Goal: Information Seeking & Learning: Find specific fact

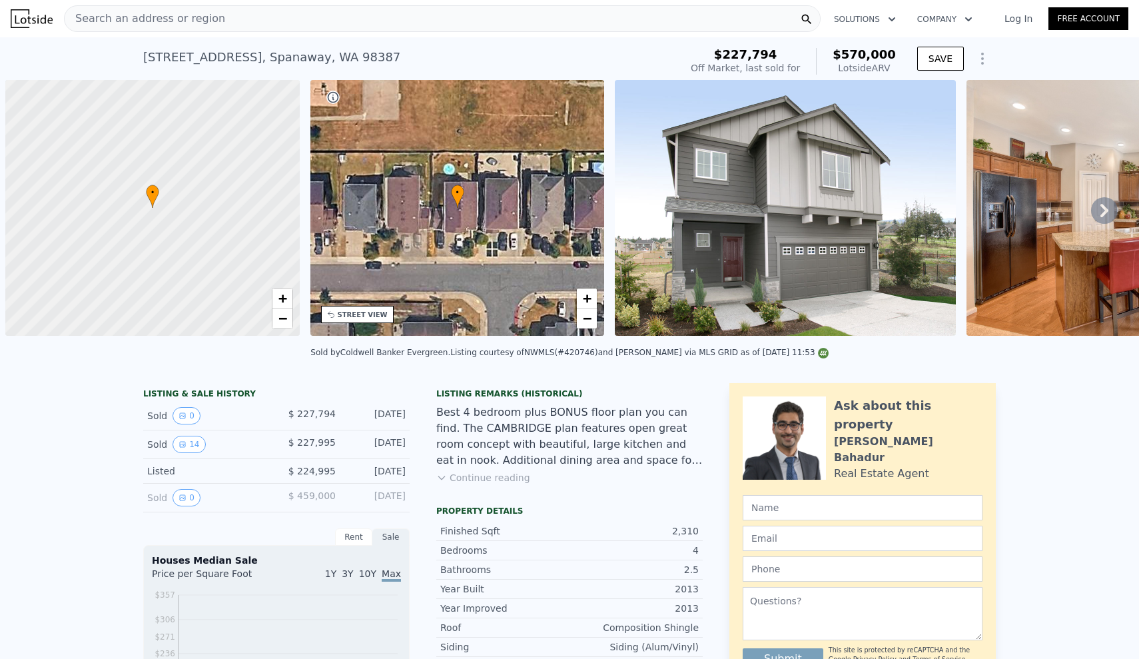
scroll to position [0, 5]
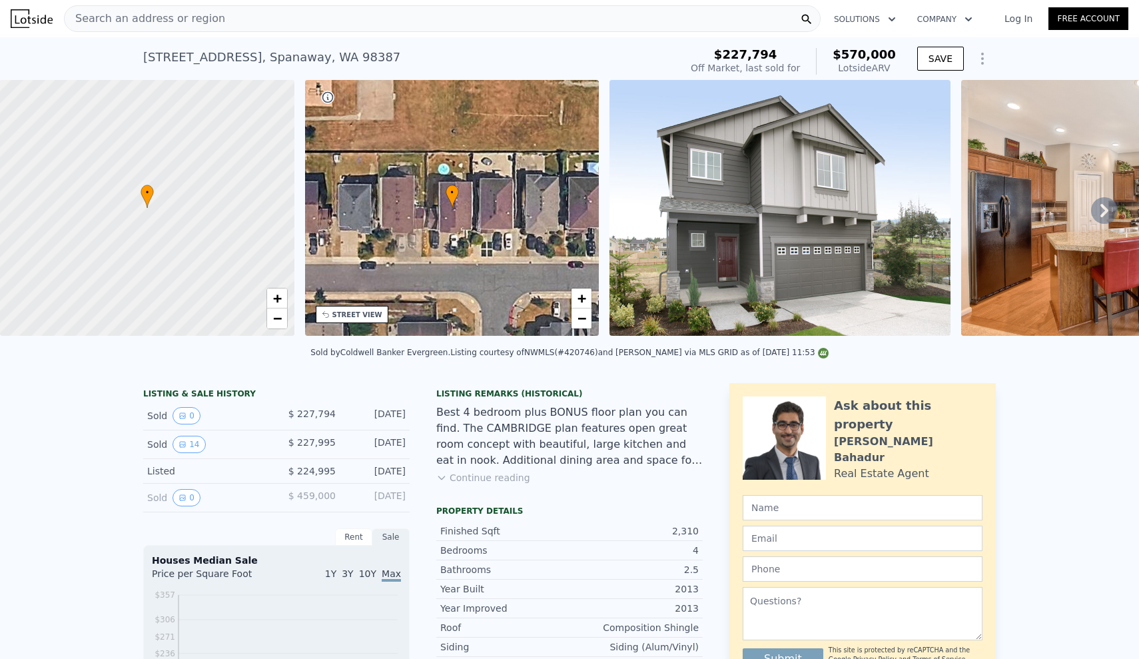
click at [125, 21] on span "Search an address or region" at bounding box center [145, 19] width 161 height 16
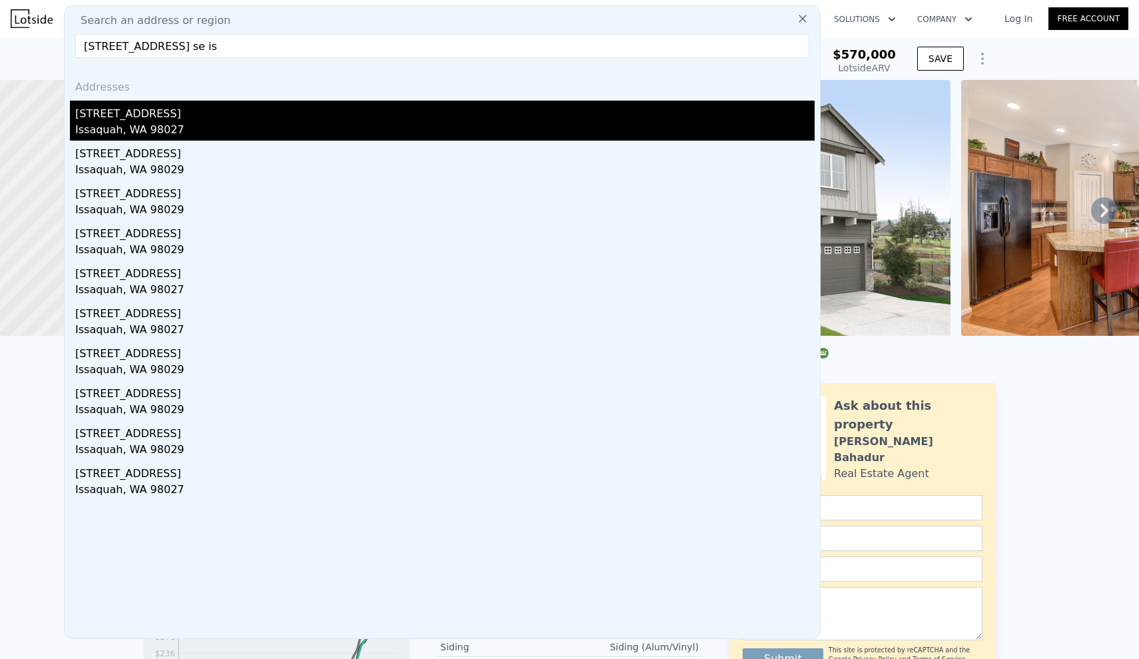
type input "[STREET_ADDRESS] se is"
click at [217, 115] on div "[STREET_ADDRESS]" at bounding box center [445, 111] width 740 height 21
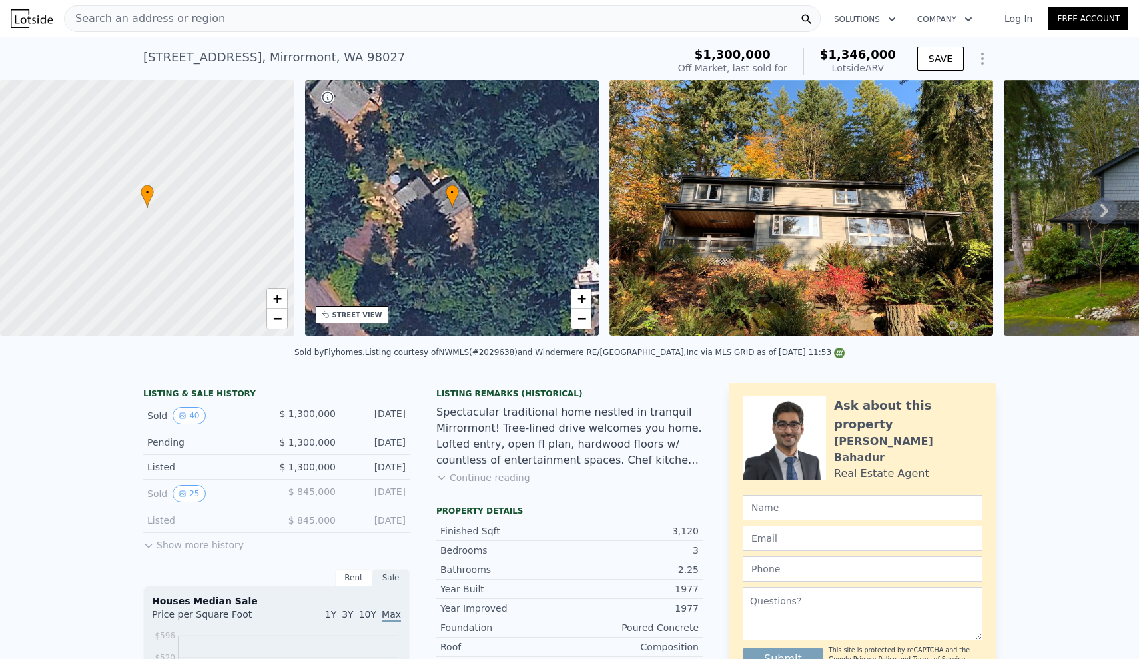
click at [1107, 215] on icon at bounding box center [1104, 210] width 27 height 27
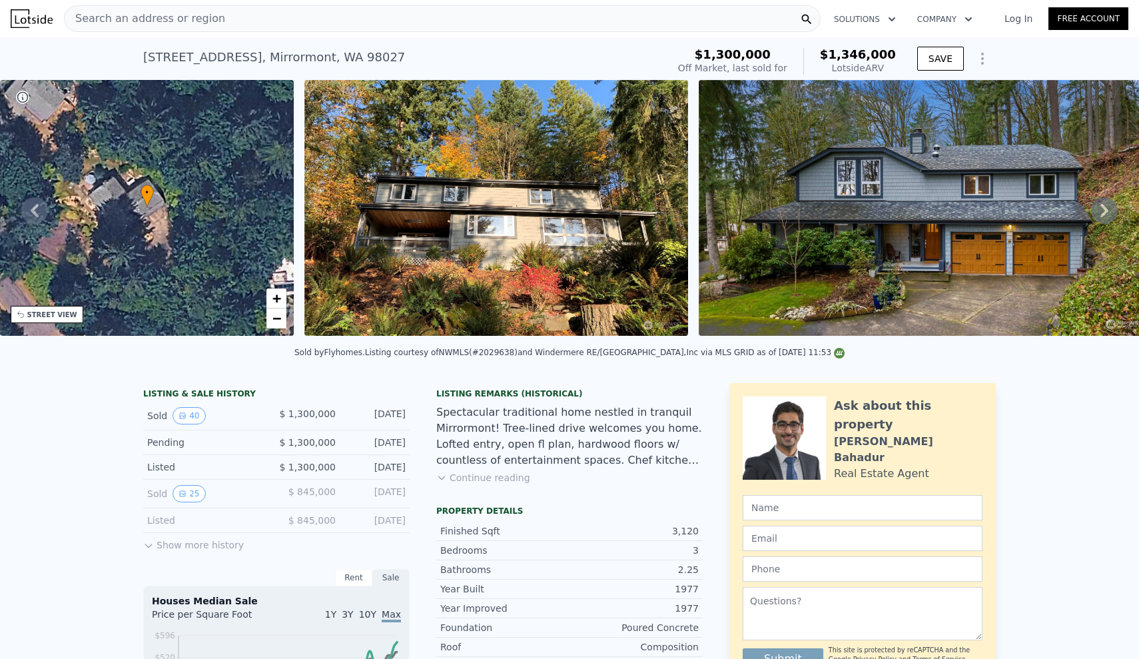
click at [1107, 215] on icon at bounding box center [1104, 210] width 27 height 27
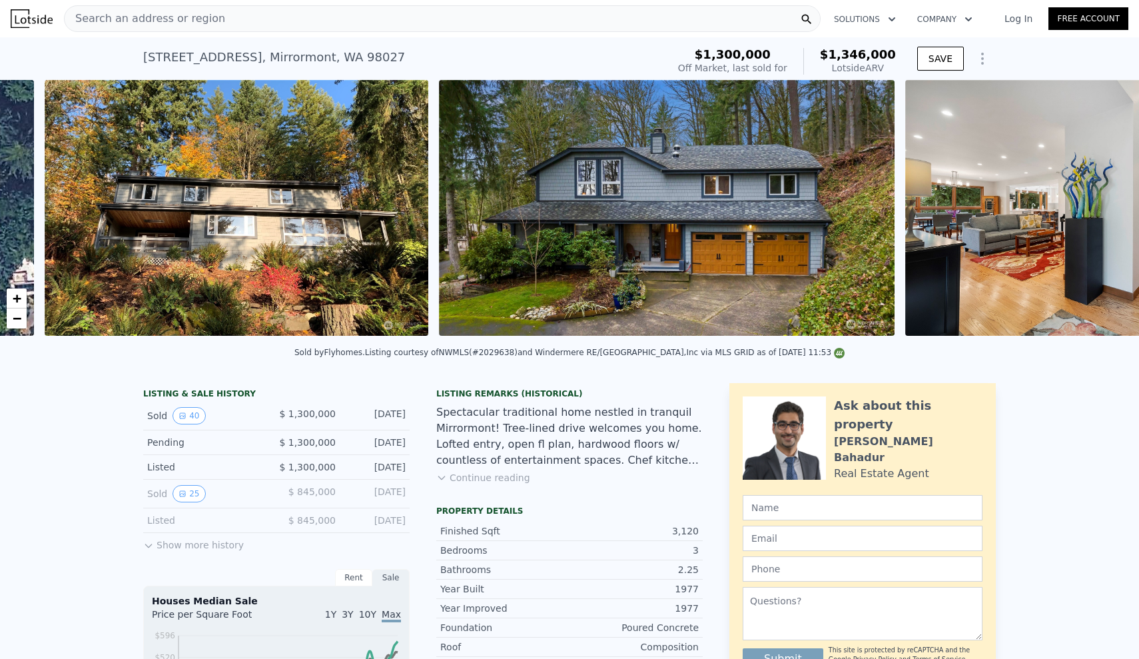
scroll to position [0, 610]
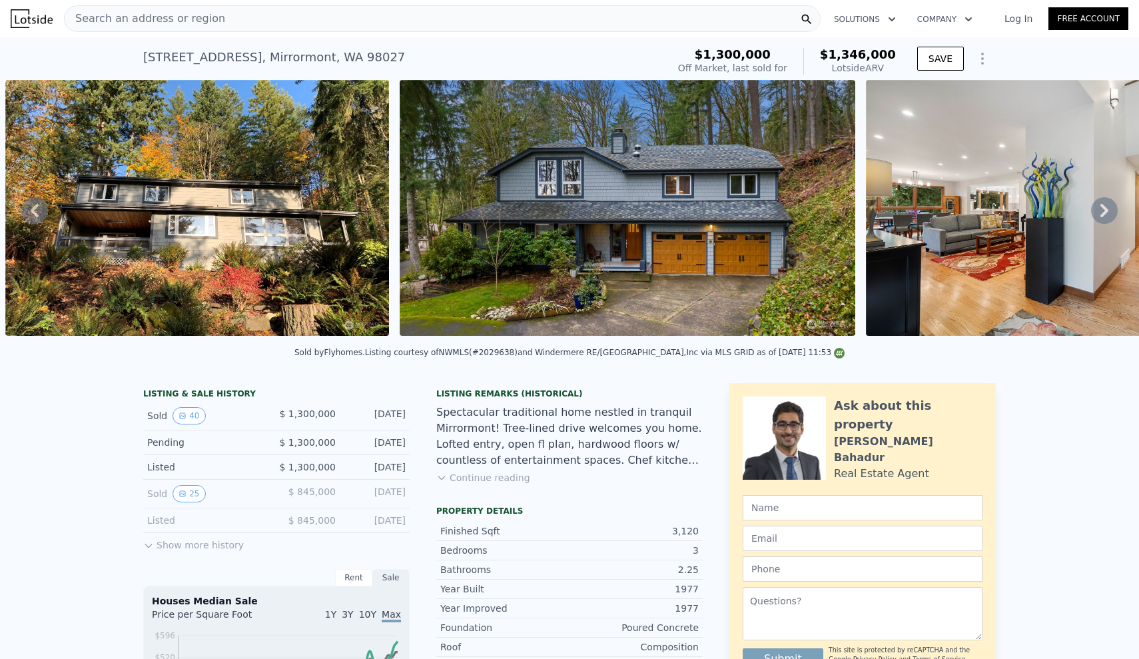
click at [1110, 211] on icon at bounding box center [1104, 210] width 27 height 27
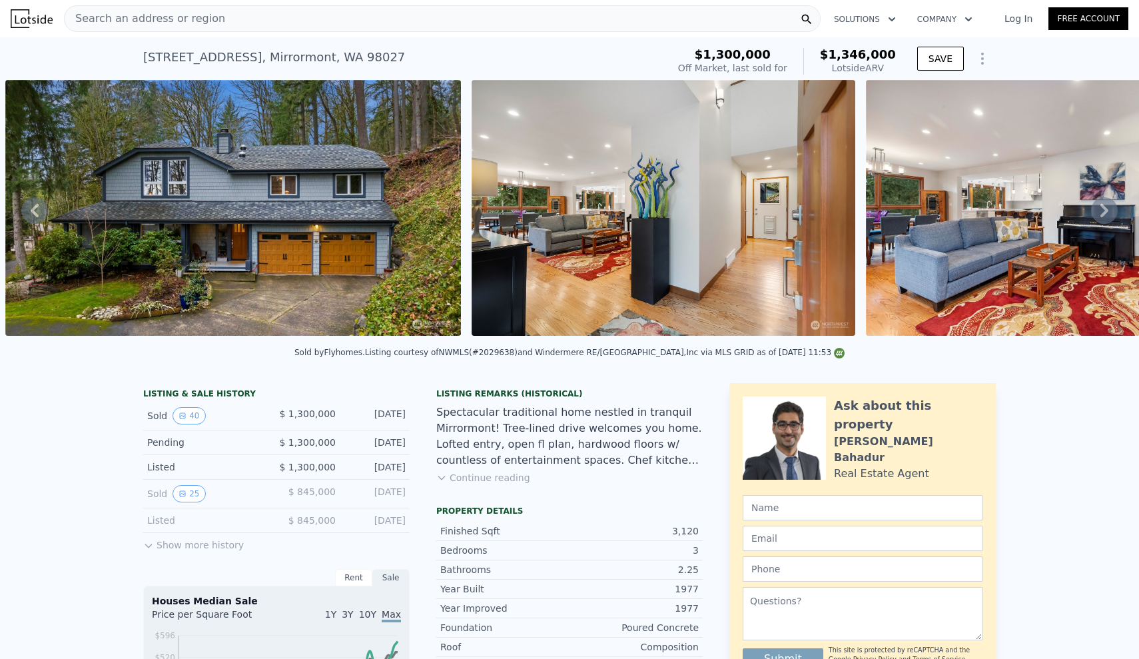
click at [37, 213] on icon at bounding box center [34, 210] width 27 height 27
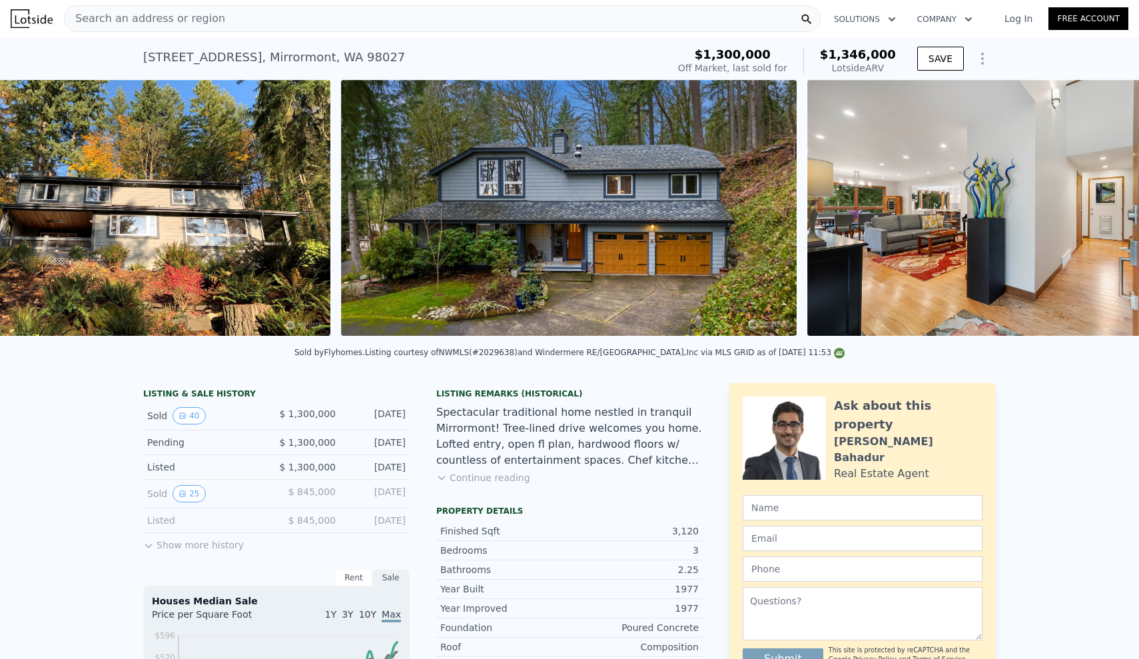
scroll to position [0, 610]
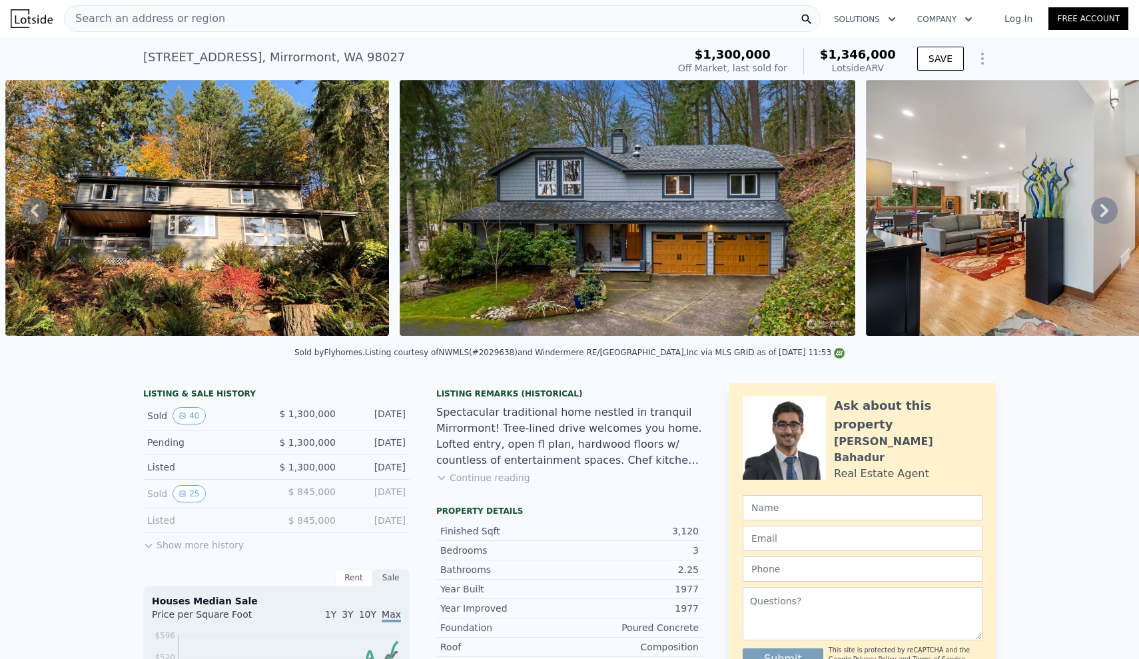
click at [37, 213] on icon at bounding box center [34, 210] width 27 height 27
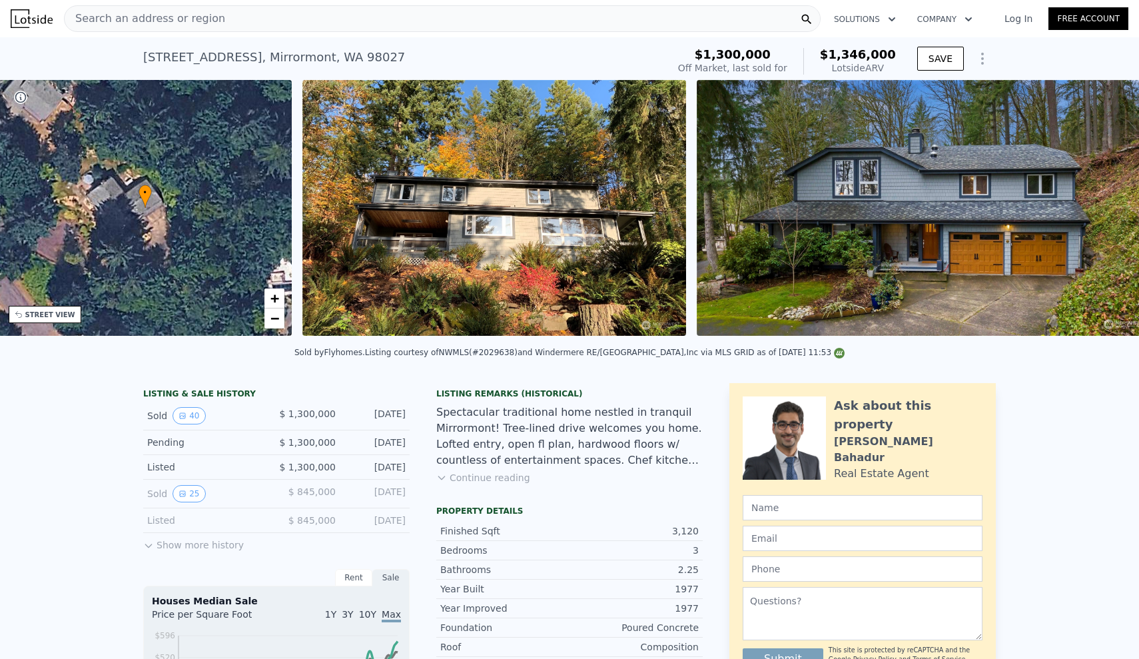
scroll to position [0, 310]
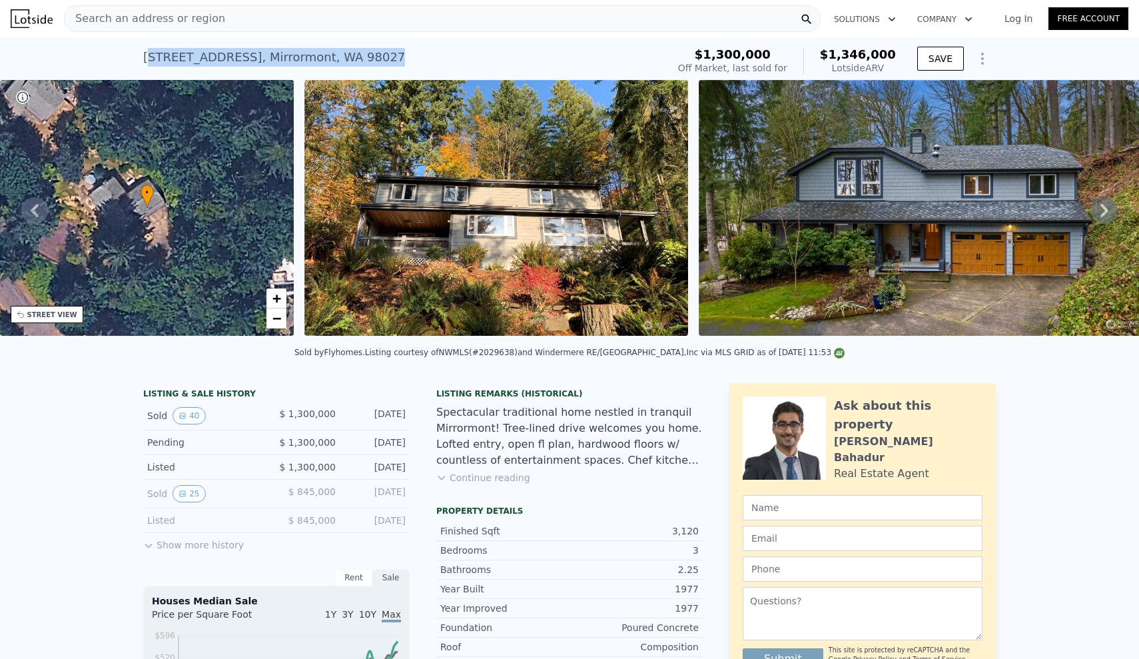
drag, startPoint x: 386, startPoint y: 57, endPoint x: 150, endPoint y: 49, distance: 236.7
click at [150, 49] on div "[STREET_ADDRESS]" at bounding box center [274, 57] width 262 height 19
drag, startPoint x: 53, startPoint y: 441, endPoint x: 331, endPoint y: 69, distance: 464.7
click at [322, 14] on div "Search an address or region" at bounding box center [442, 18] width 757 height 27
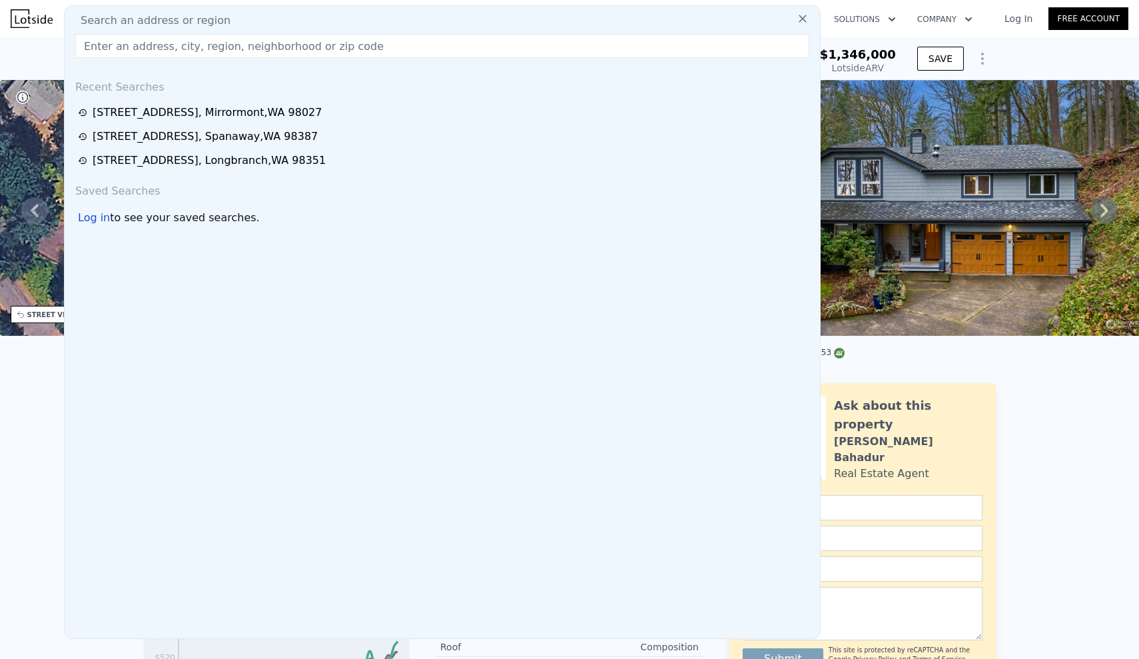
type input "[STREET_ADDRESS]"
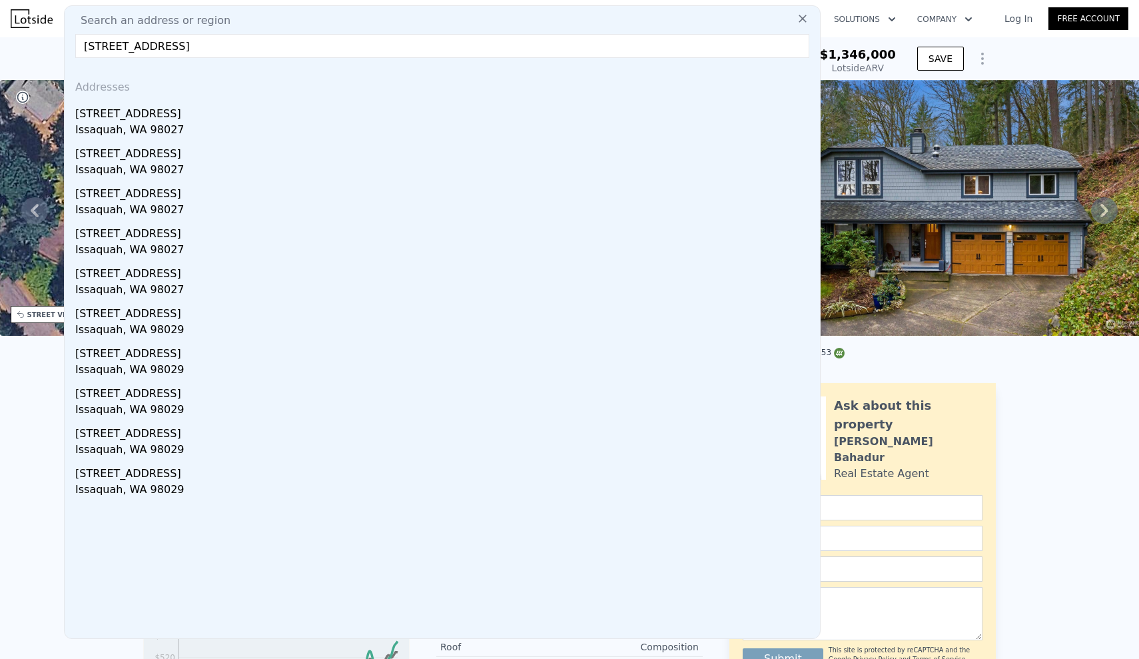
drag, startPoint x: 315, startPoint y: 45, endPoint x: 56, endPoint y: 42, distance: 259.2
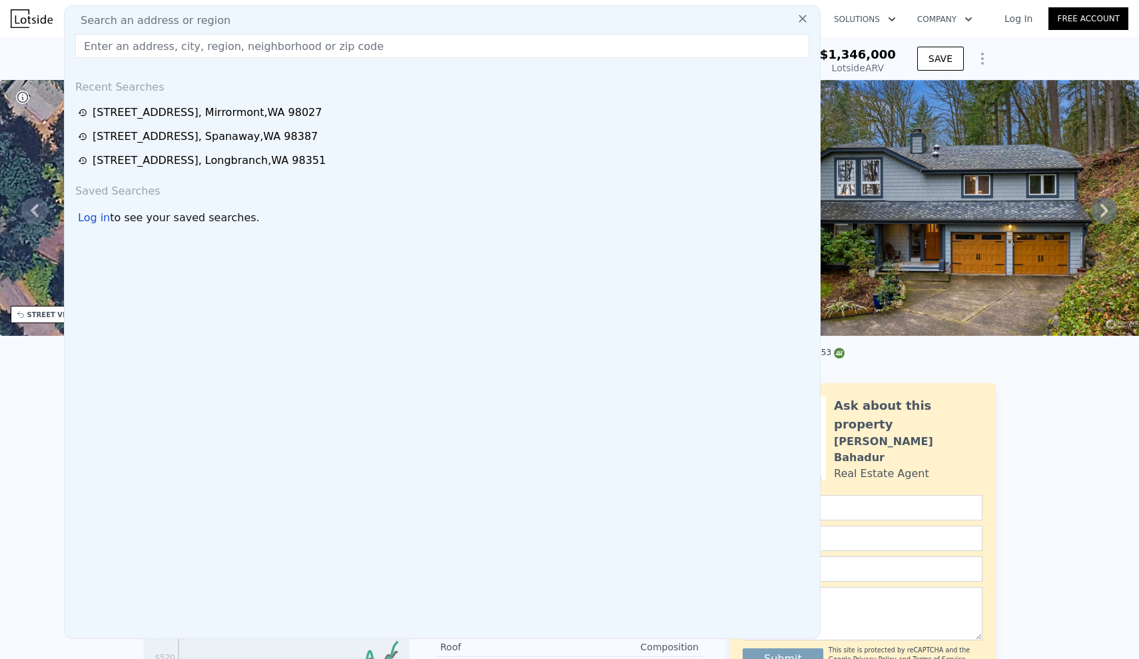
paste input "[STREET_ADDRESS][PERSON_NAME]"
type input "[STREET_ADDRESS][PERSON_NAME]"
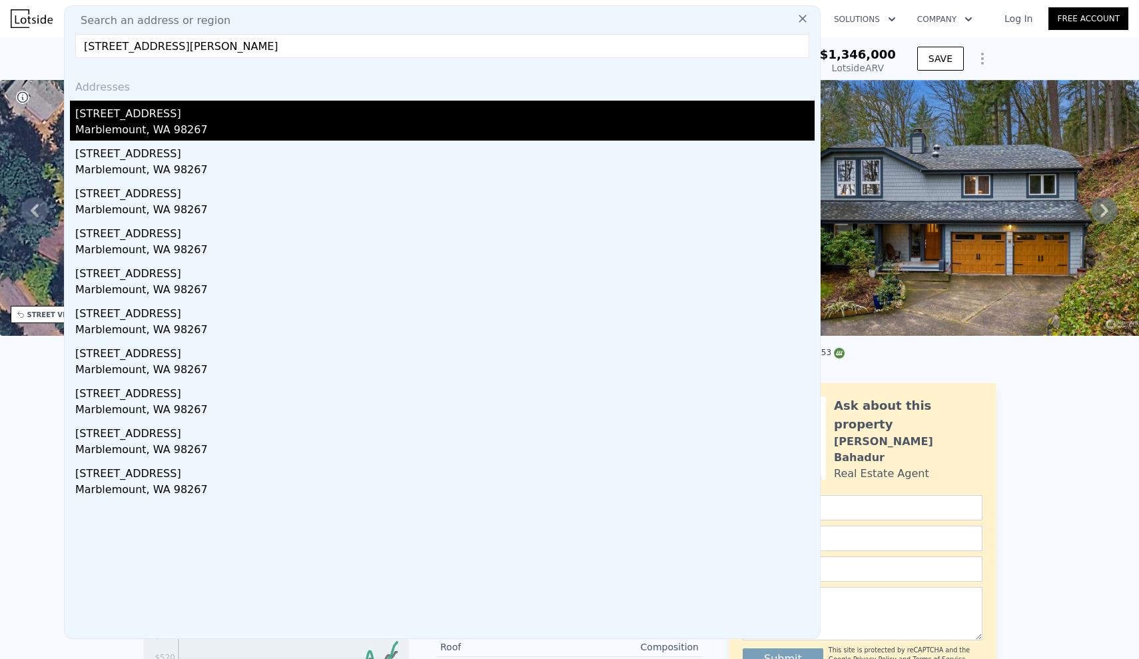
click at [174, 122] on div "Marblemount, WA 98267" at bounding box center [445, 131] width 740 height 19
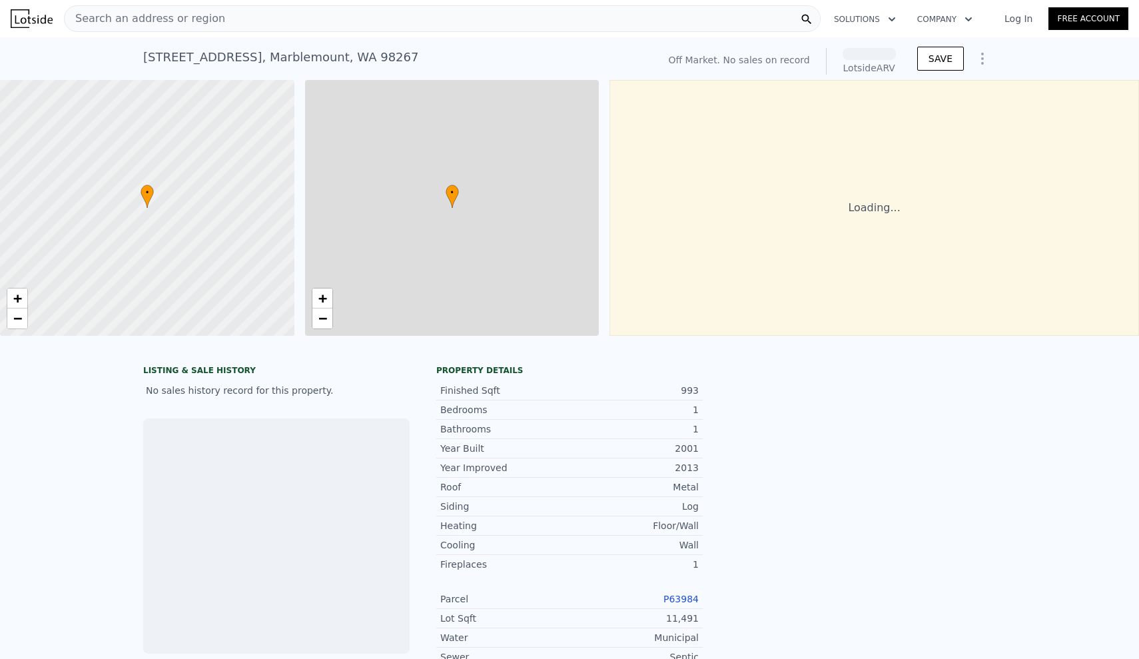
scroll to position [0, 5]
